Goal: Task Accomplishment & Management: Complete application form

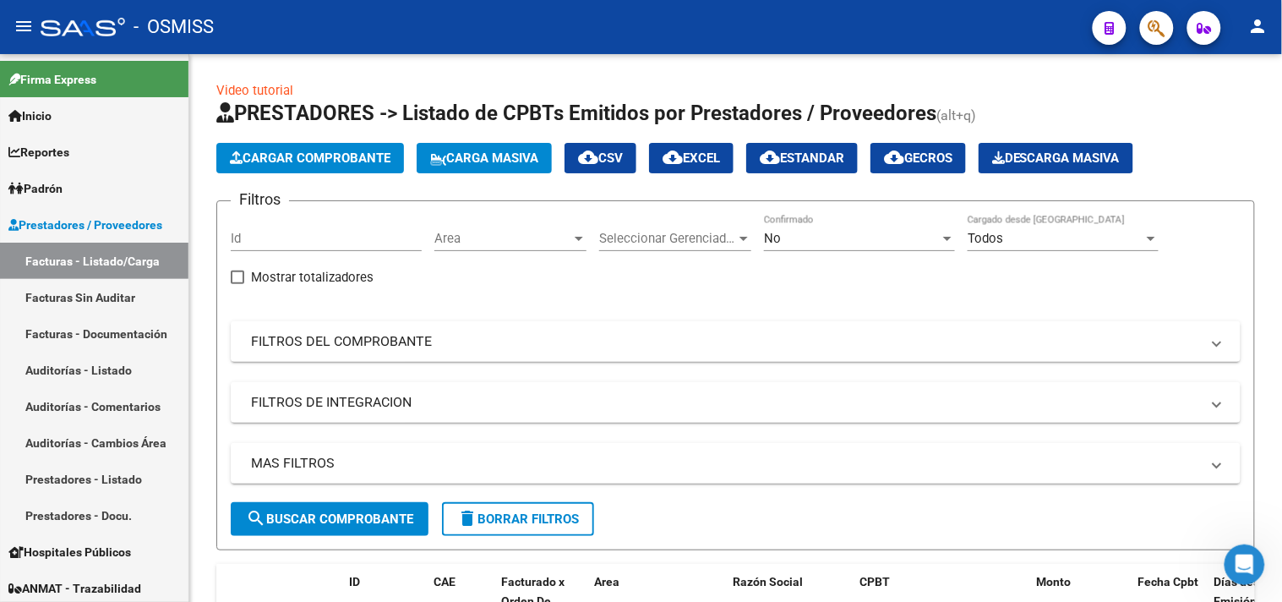
click at [351, 163] on span "Cargar Comprobante" at bounding box center [310, 157] width 161 height 15
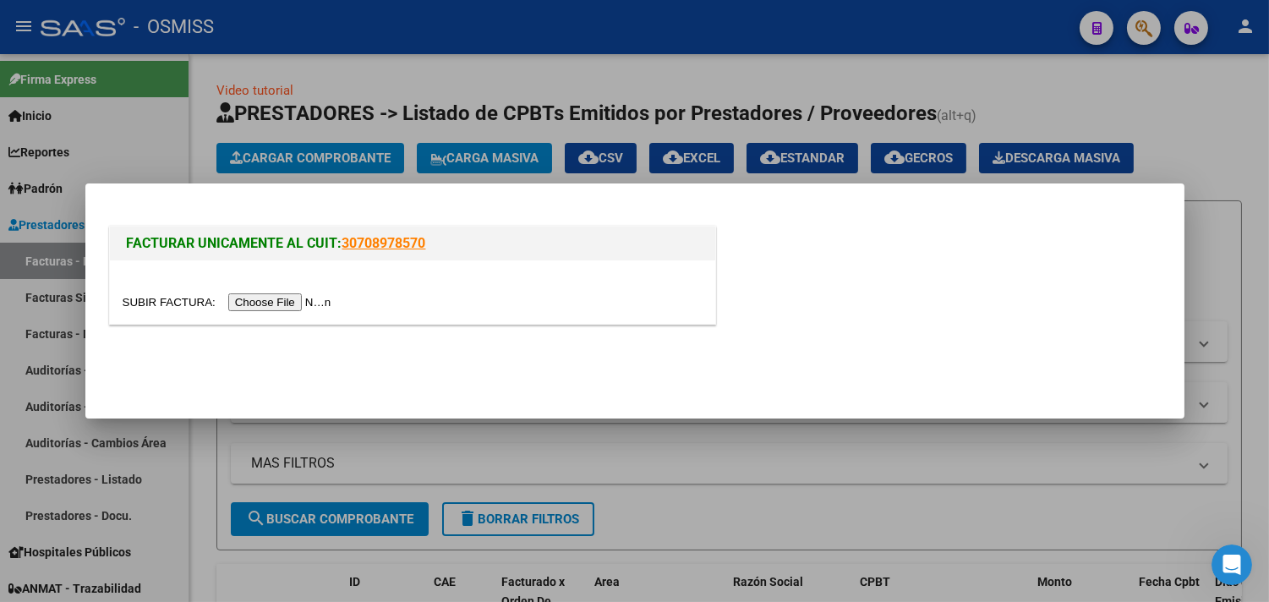
click at [301, 296] on input "file" at bounding box center [230, 302] width 214 height 18
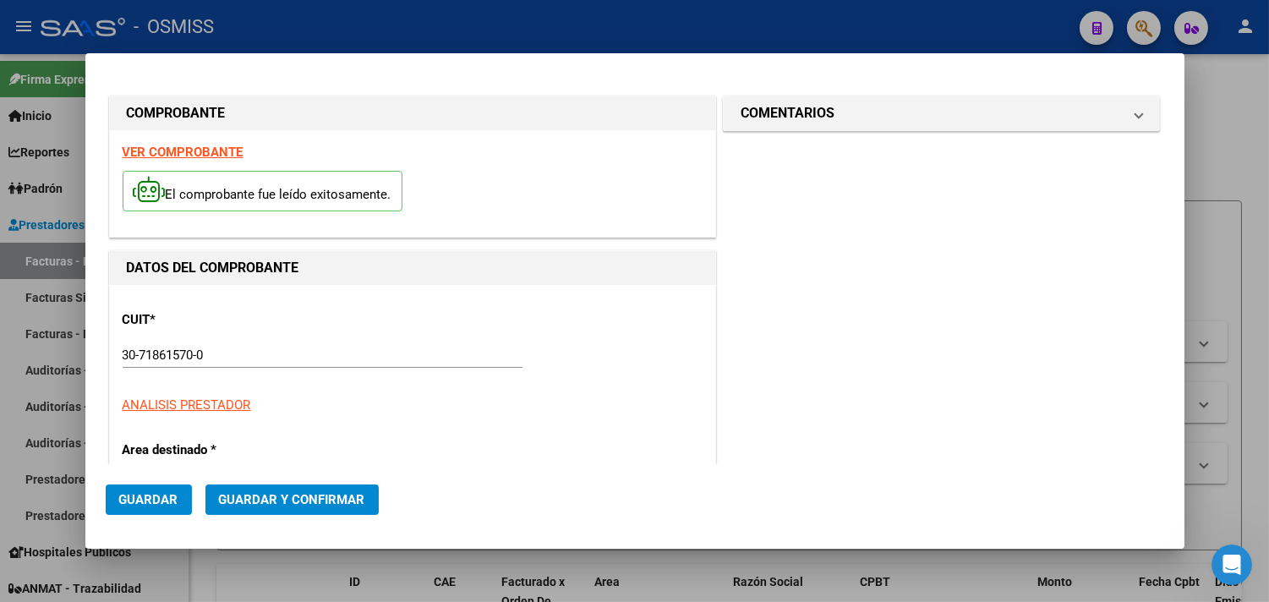
type input "[DATE]"
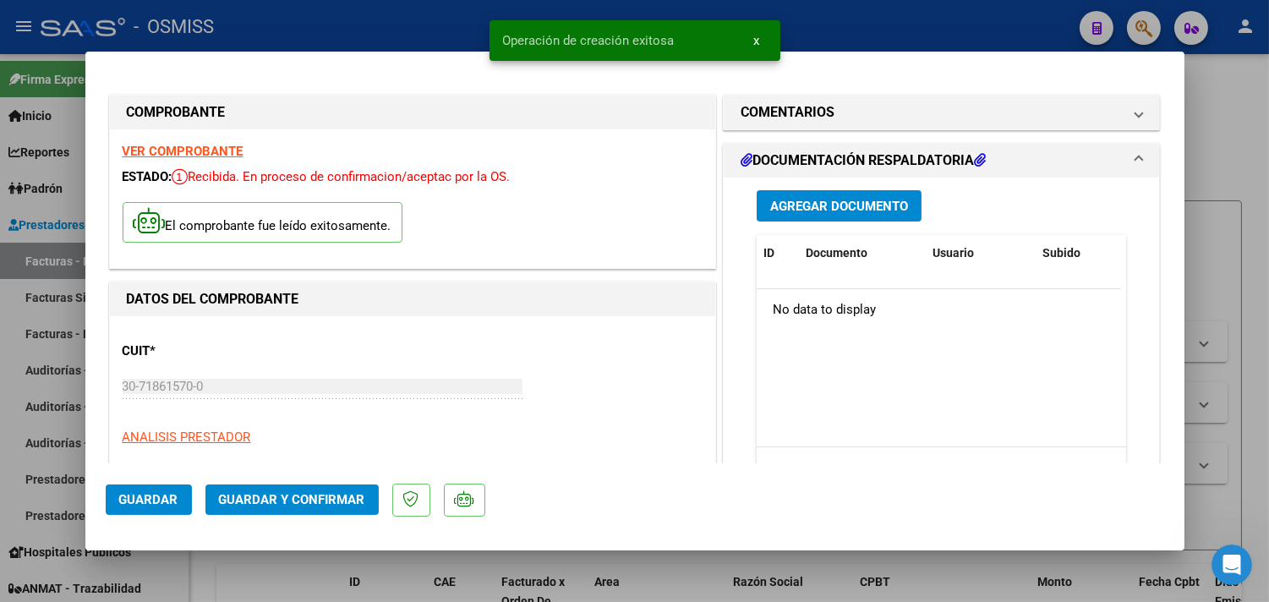
click at [315, 517] on mat-dialog-actions "Guardar Guardar y Confirmar" at bounding box center [635, 496] width 1058 height 67
click at [314, 499] on span "Guardar y Confirmar" at bounding box center [292, 499] width 146 height 15
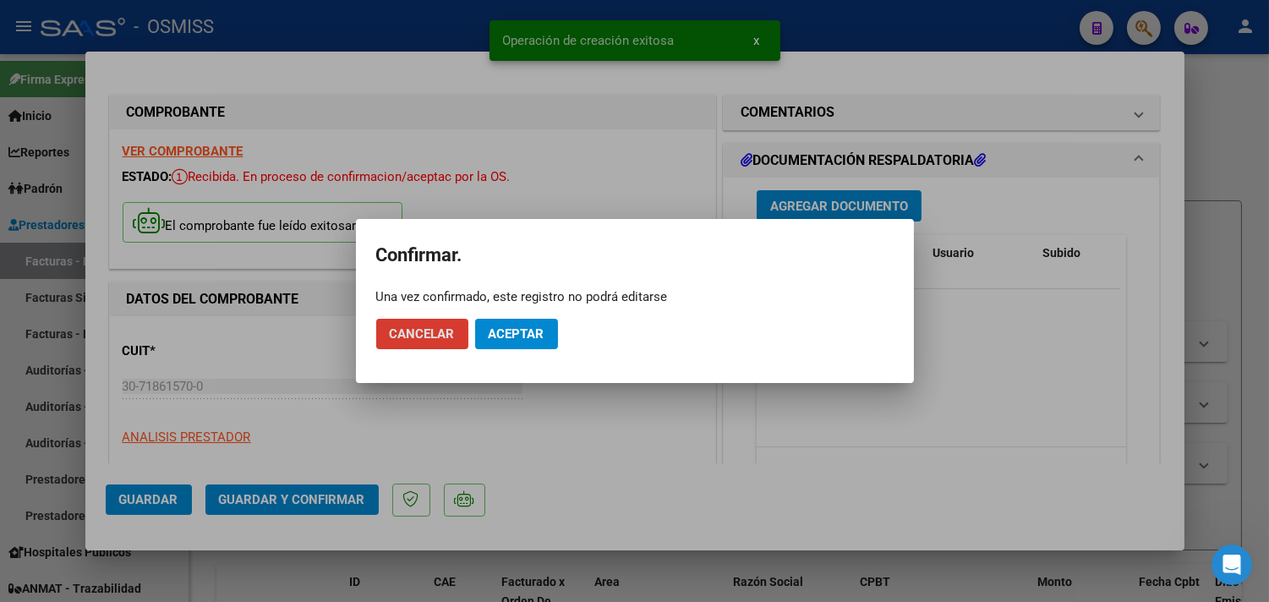
click at [527, 324] on button "Aceptar" at bounding box center [516, 334] width 83 height 30
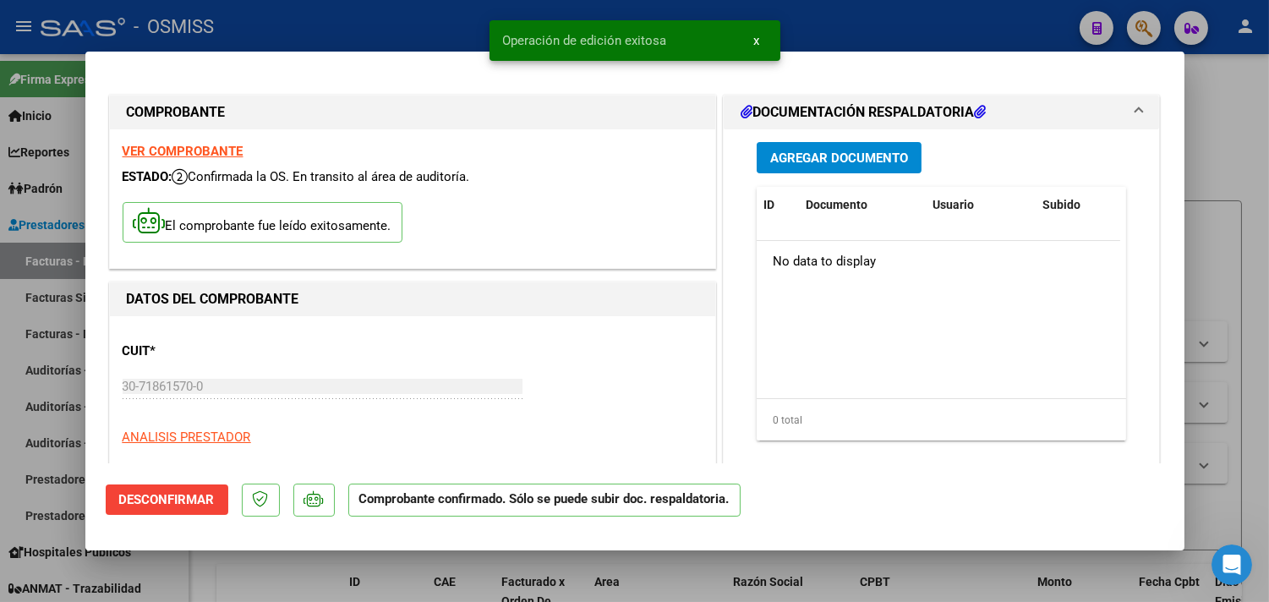
click at [1236, 136] on div at bounding box center [634, 301] width 1269 height 602
type input "$ 0,00"
